Goal: Information Seeking & Learning: Learn about a topic

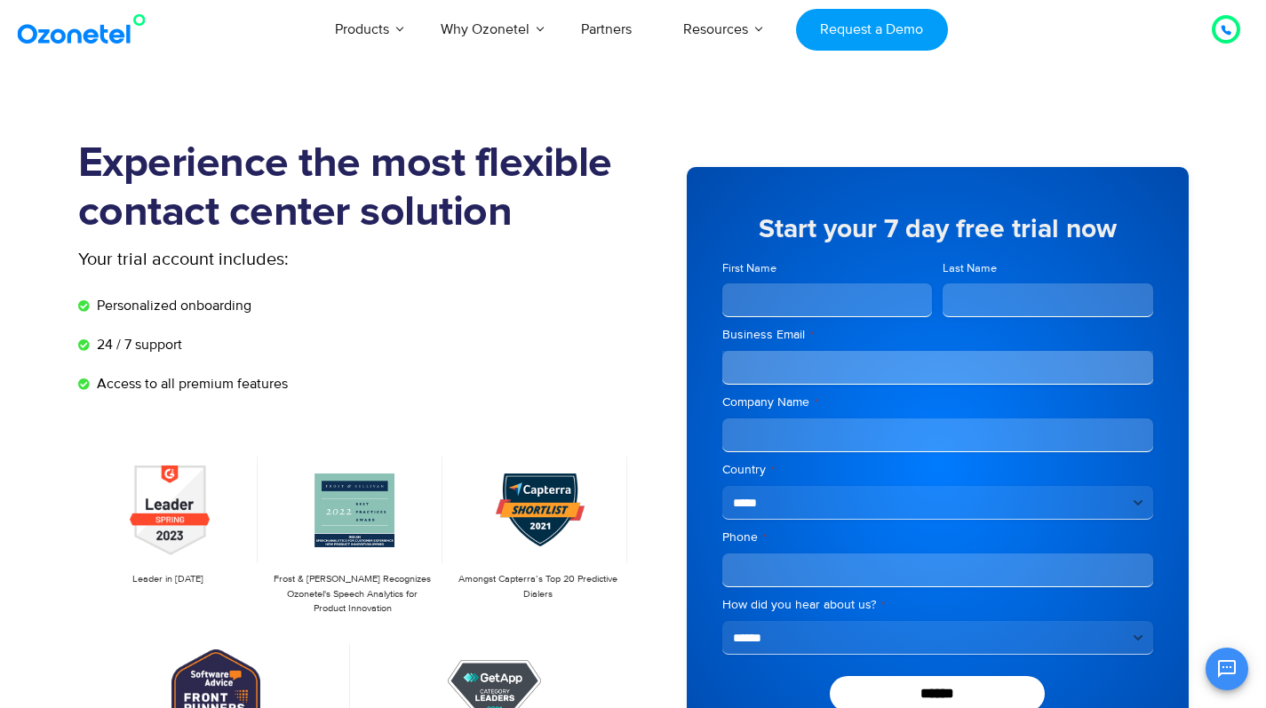
click at [1221, 357] on section "Experience the most flexible contact center solution Your trial account include…" at bounding box center [633, 490] width 1266 height 790
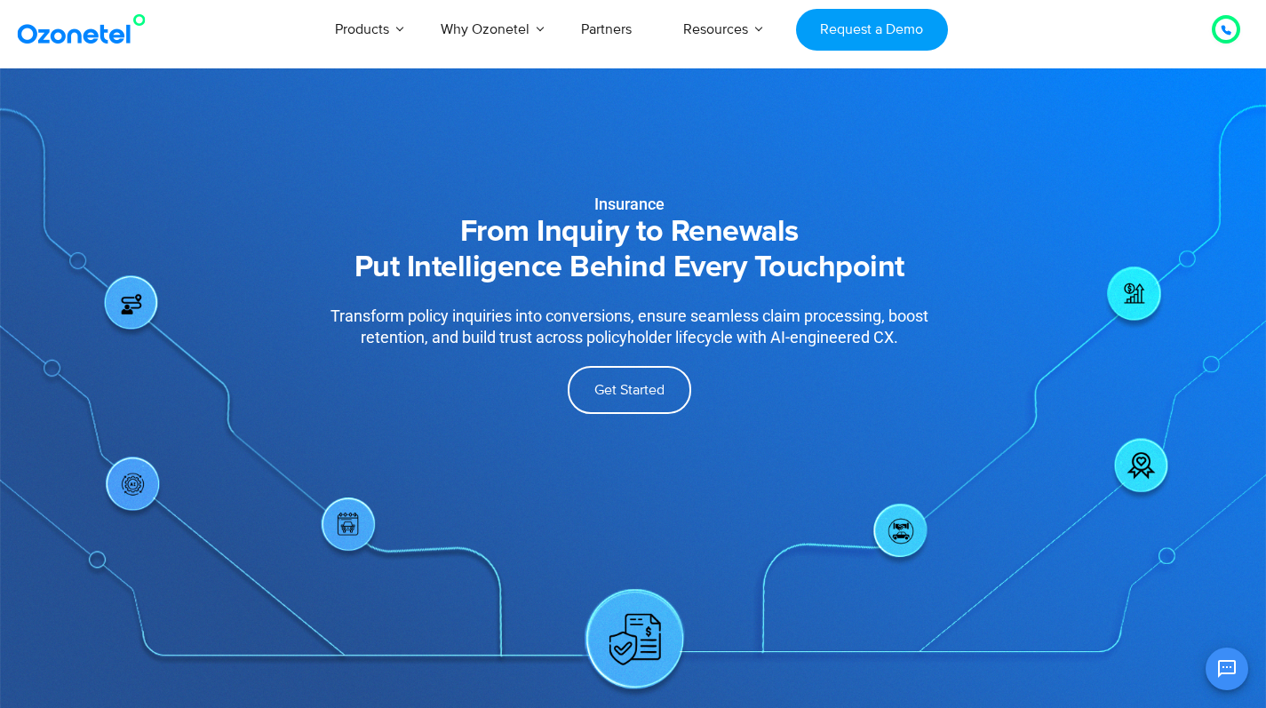
click at [84, 42] on img at bounding box center [85, 29] width 144 height 32
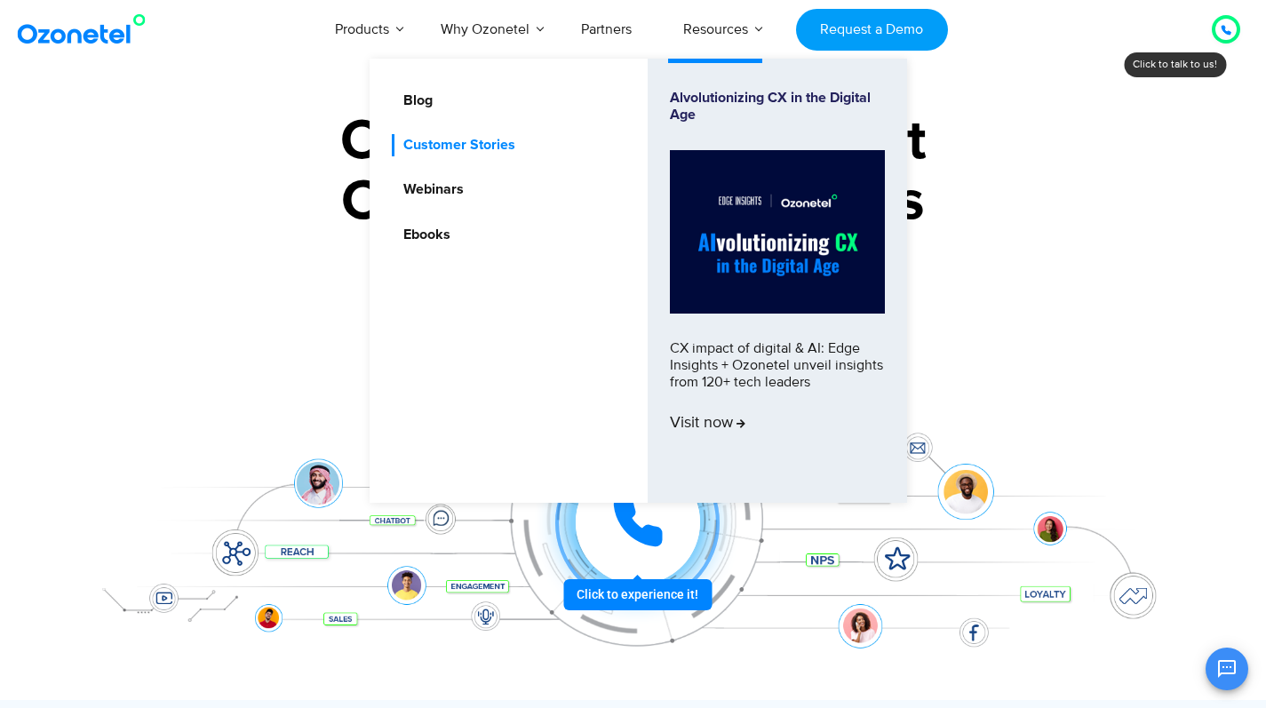
click at [467, 137] on link "Customer Stories" at bounding box center [455, 145] width 126 height 22
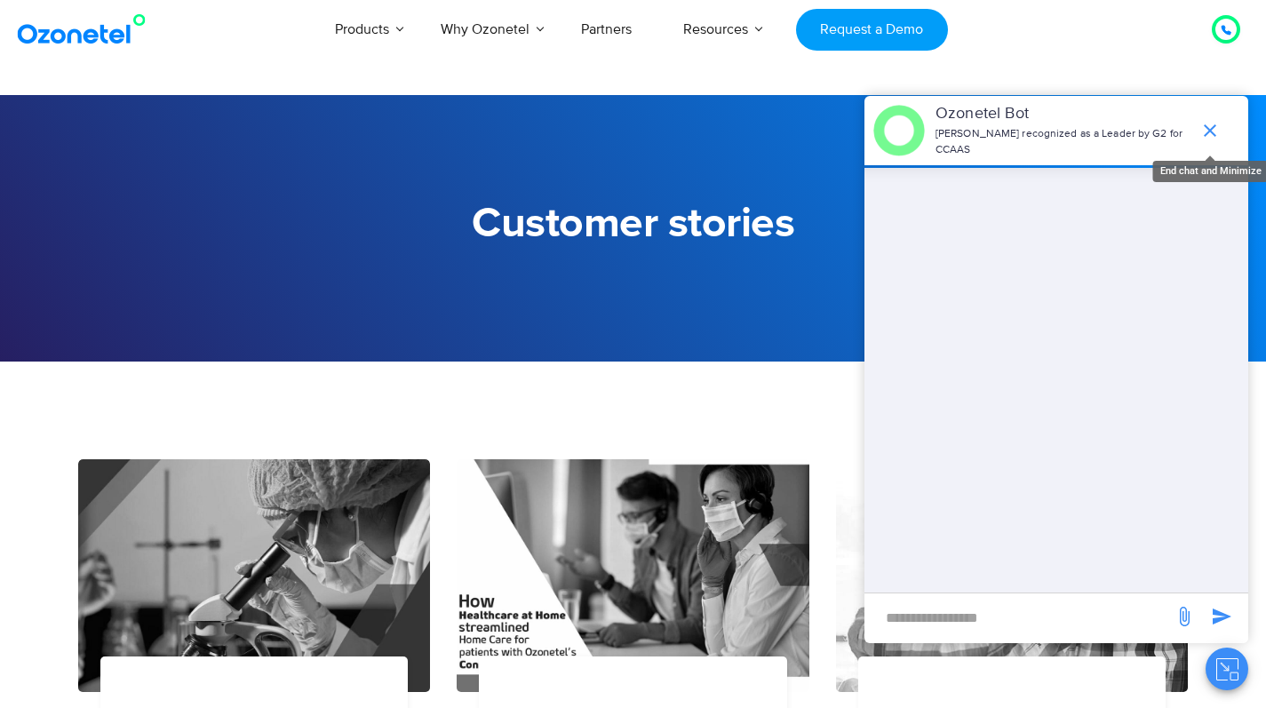
click at [1215, 120] on icon "end chat or minimize" at bounding box center [1209, 130] width 21 height 21
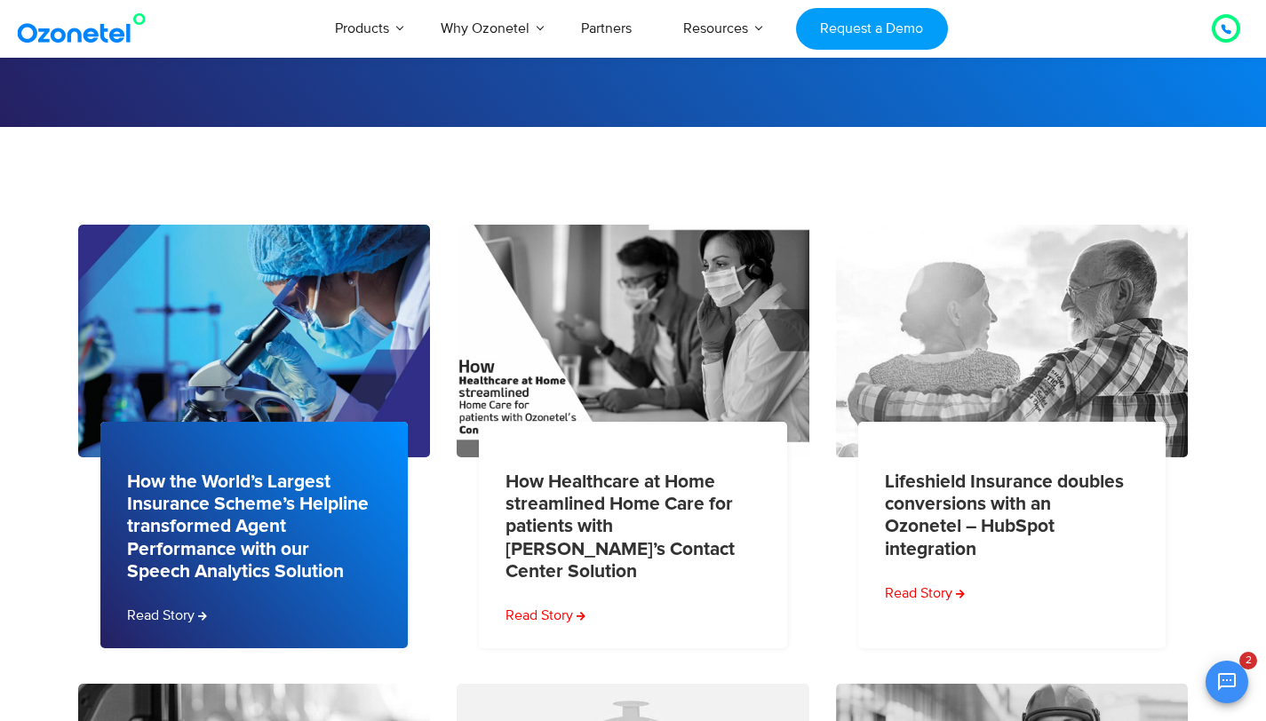
scroll to position [335, 0]
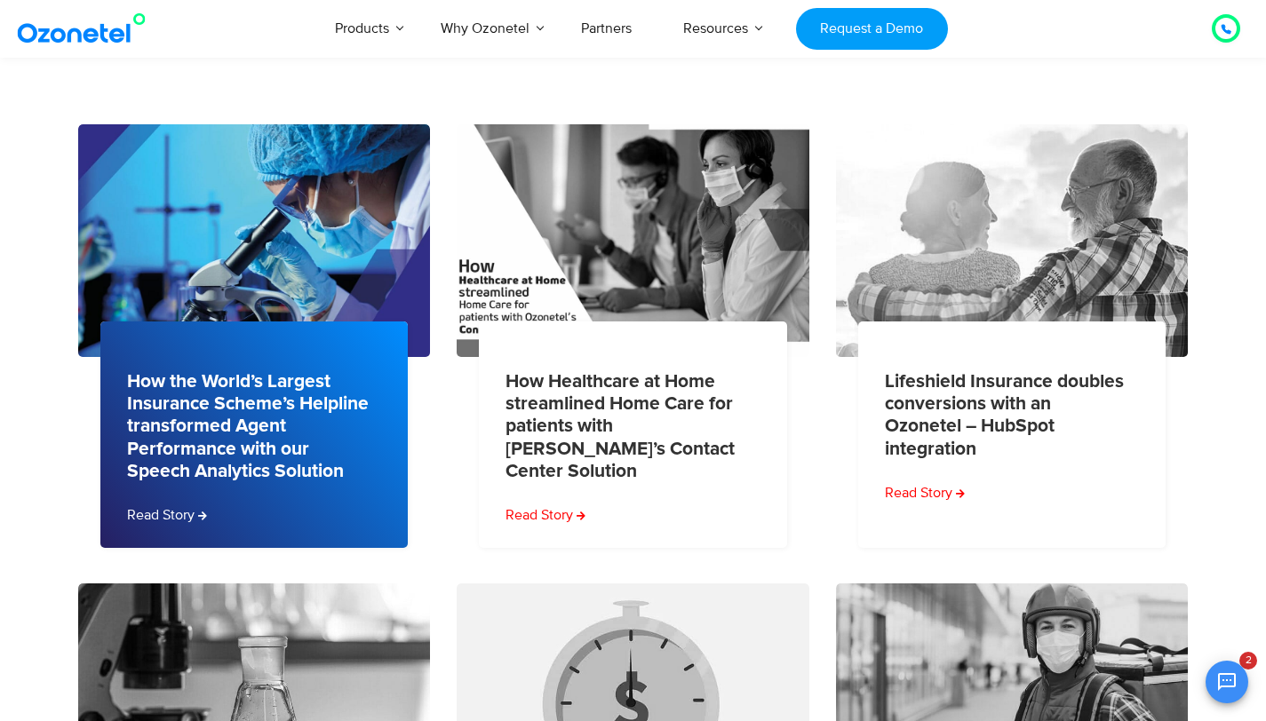
drag, startPoint x: 120, startPoint y: 375, endPoint x: 342, endPoint y: 478, distance: 244.8
click at [342, 478] on div "How the World’s Largest Insurance Scheme’s Helpline transformed Agent Performan…" at bounding box center [254, 435] width 308 height 227
click at [278, 504] on div "How the World’s Largest Insurance Scheme’s Helpline transformed Agent Performan…" at bounding box center [254, 435] width 308 height 227
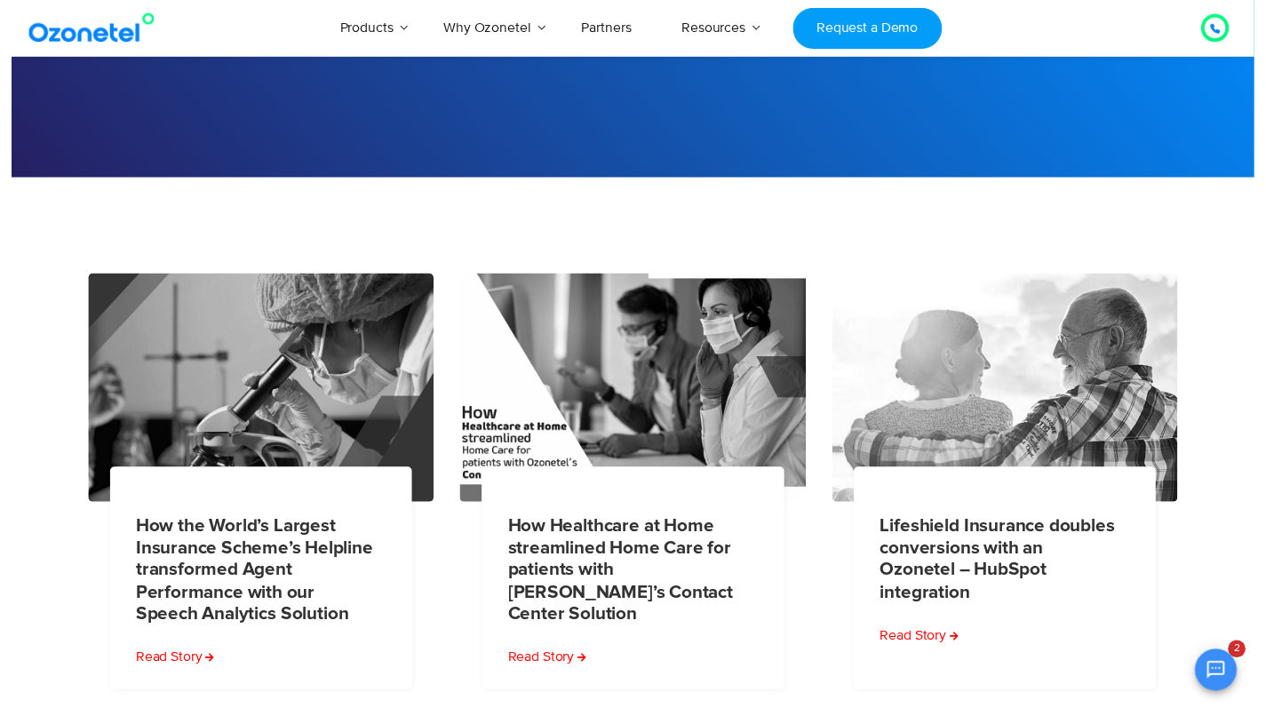
scroll to position [0, 0]
